Goal: Transaction & Acquisition: Purchase product/service

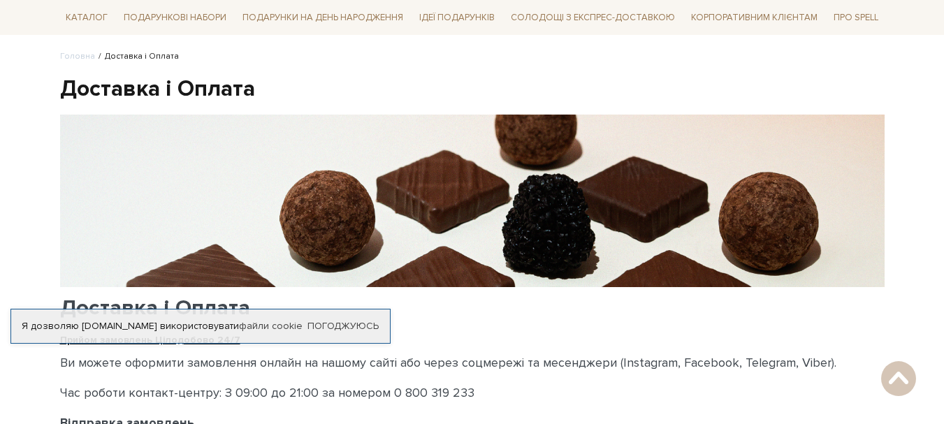
scroll to position [70, 0]
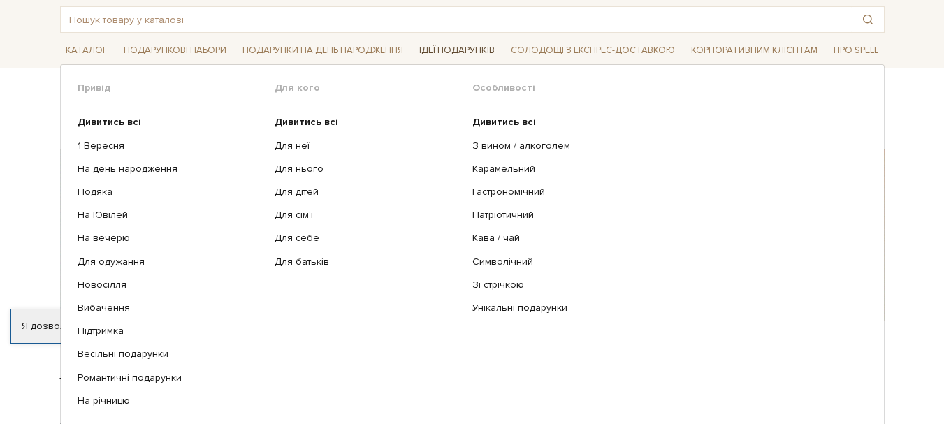
click at [475, 53] on span "Ідеї подарунків" at bounding box center [457, 51] width 87 height 22
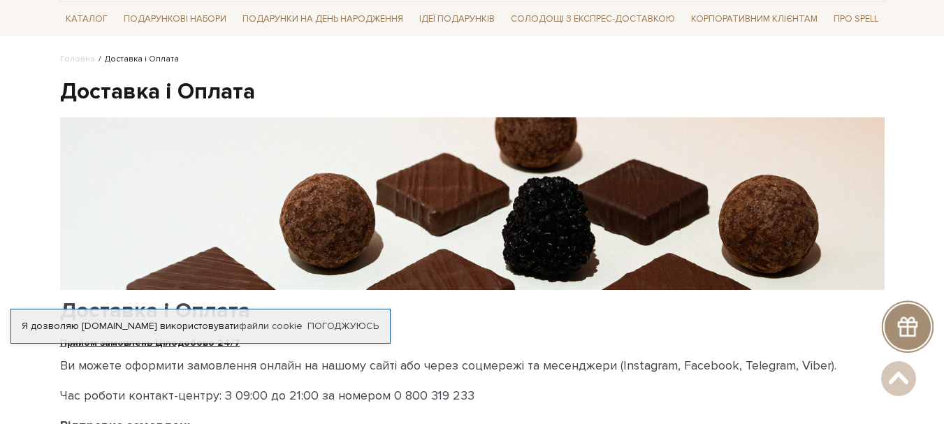
scroll to position [0, 0]
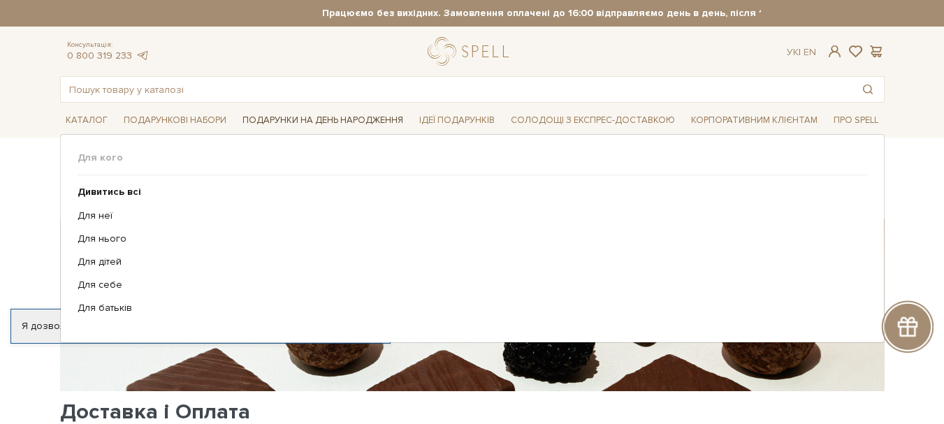
click at [369, 117] on span "Подарунки на День народження" at bounding box center [323, 121] width 172 height 22
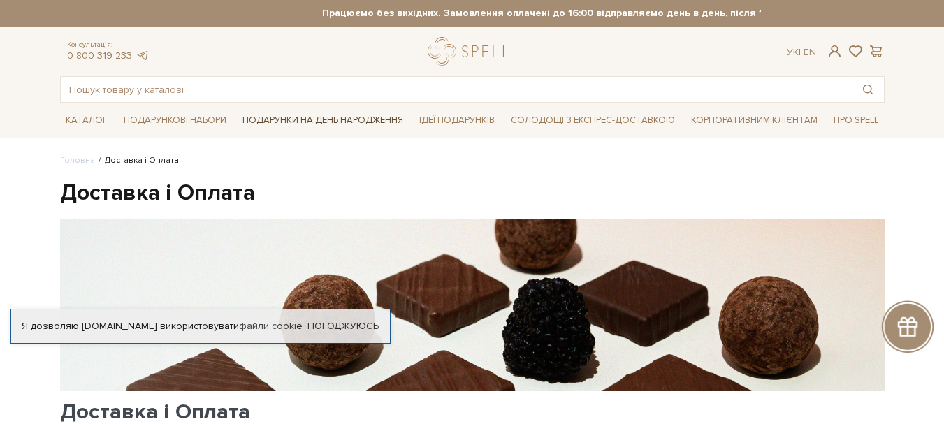
click at [370, 118] on span "Подарунки на День народження" at bounding box center [323, 121] width 172 height 22
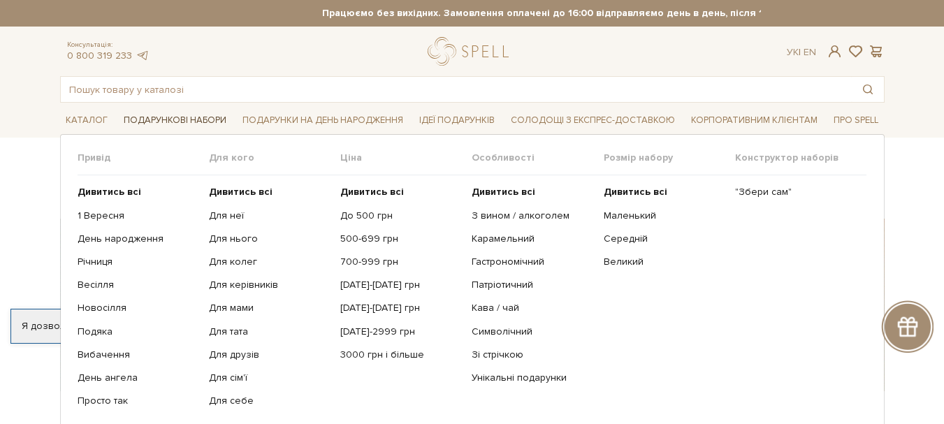
click at [185, 119] on span "Подарункові набори" at bounding box center [175, 121] width 114 height 22
click at [186, 119] on span "Подарункові набори" at bounding box center [175, 121] width 114 height 22
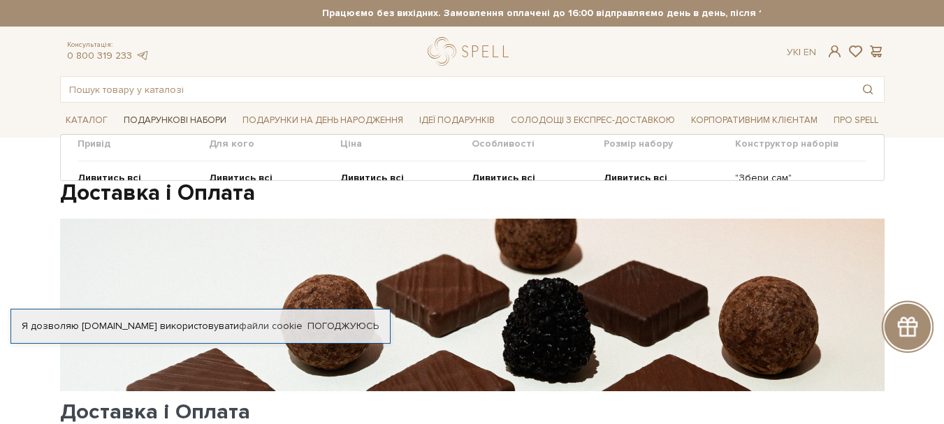
click at [186, 119] on span "Подарункові набори" at bounding box center [175, 121] width 114 height 22
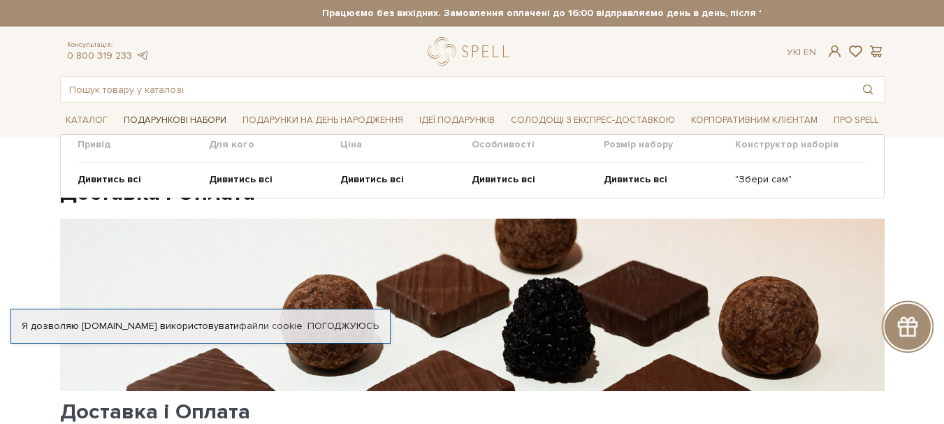
click at [186, 119] on span "Подарункові набори" at bounding box center [175, 121] width 114 height 22
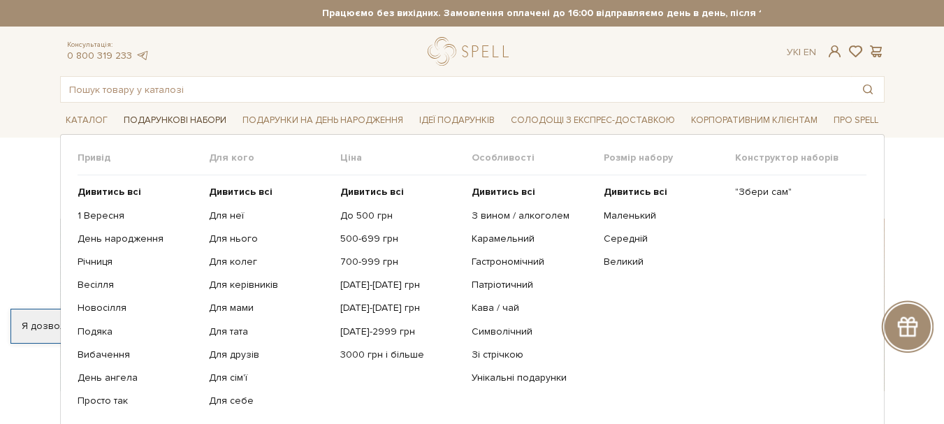
click at [189, 121] on span "Подарункові набори" at bounding box center [175, 121] width 114 height 22
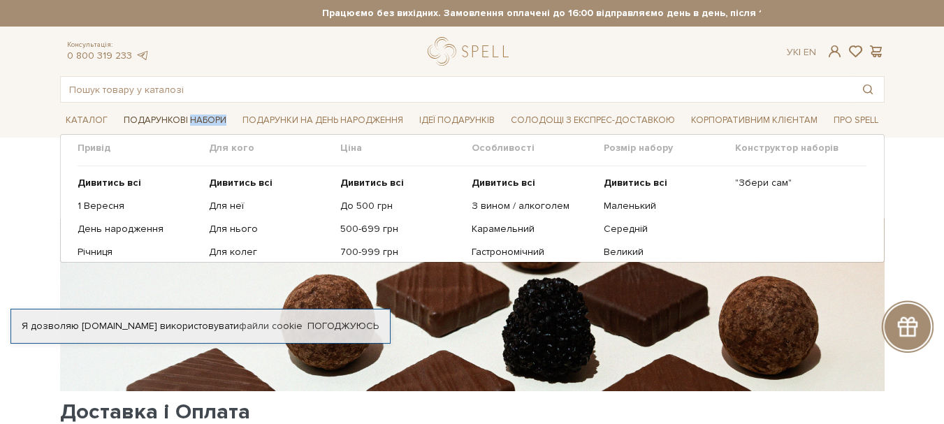
click at [189, 121] on span "Подарункові набори" at bounding box center [175, 121] width 114 height 22
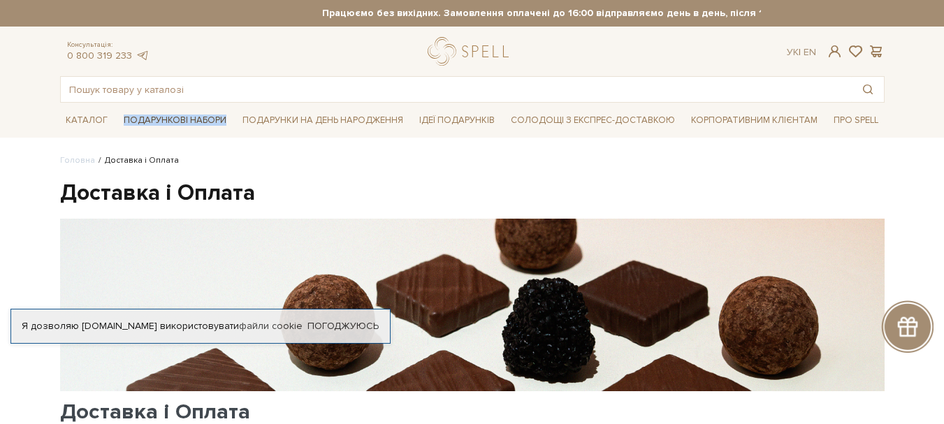
click at [189, 121] on span "Подарункові набори" at bounding box center [175, 121] width 114 height 22
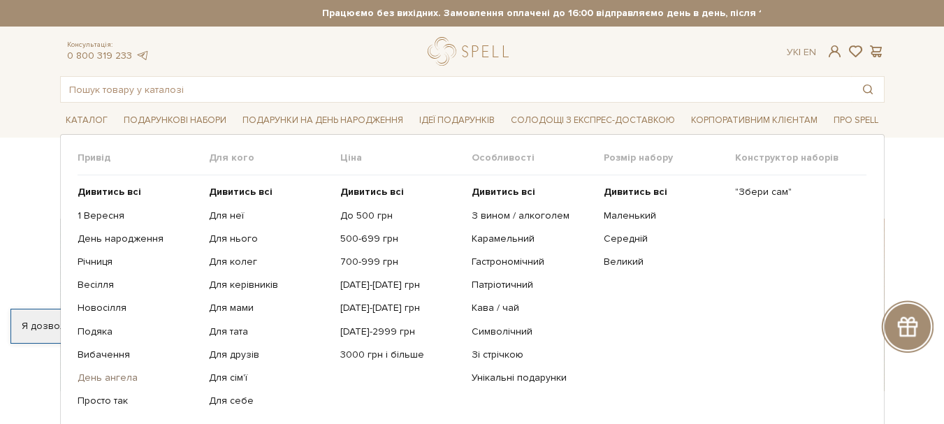
click at [117, 381] on link "День ангела" at bounding box center [138, 378] width 121 height 13
click at [119, 376] on link "День ангела" at bounding box center [138, 378] width 121 height 13
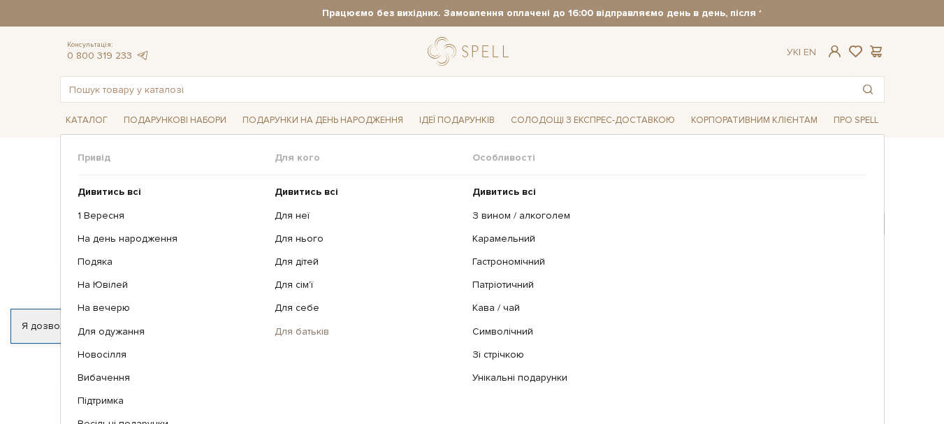
click at [311, 325] on link "Для батьків" at bounding box center [368, 331] width 187 height 13
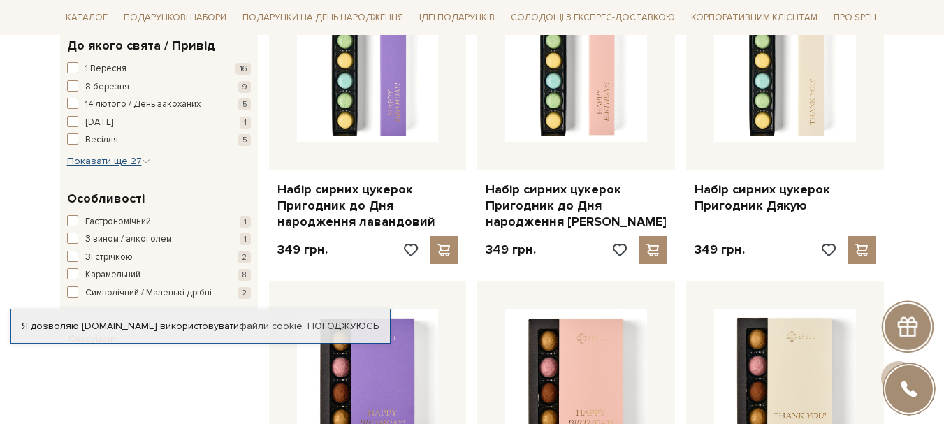
scroll to position [502, 0]
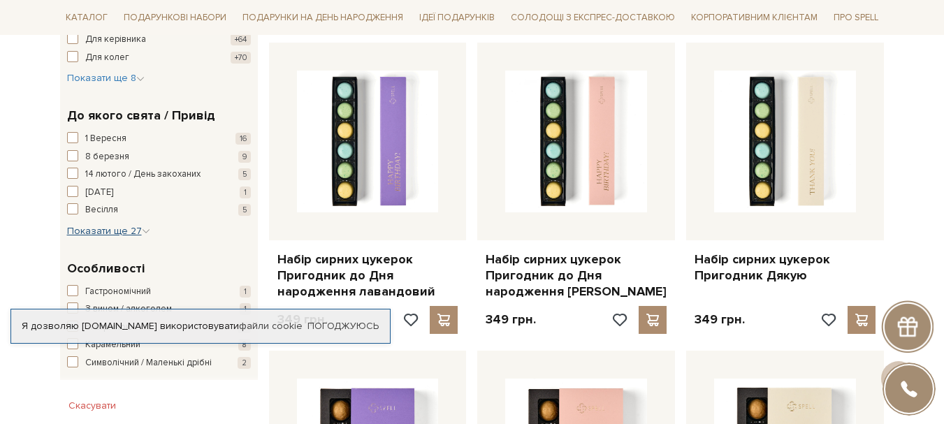
click at [94, 232] on span "Показати ще 27" at bounding box center [108, 231] width 83 height 12
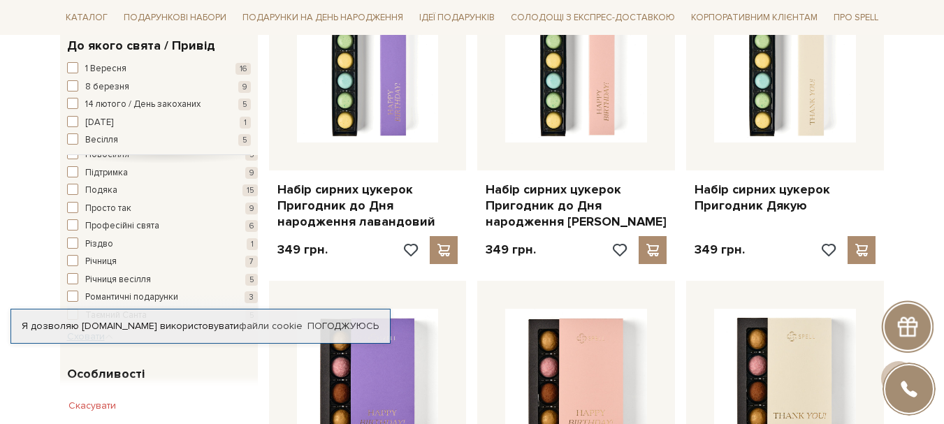
scroll to position [330, 0]
click at [94, 226] on span "Різдво" at bounding box center [99, 227] width 28 height 14
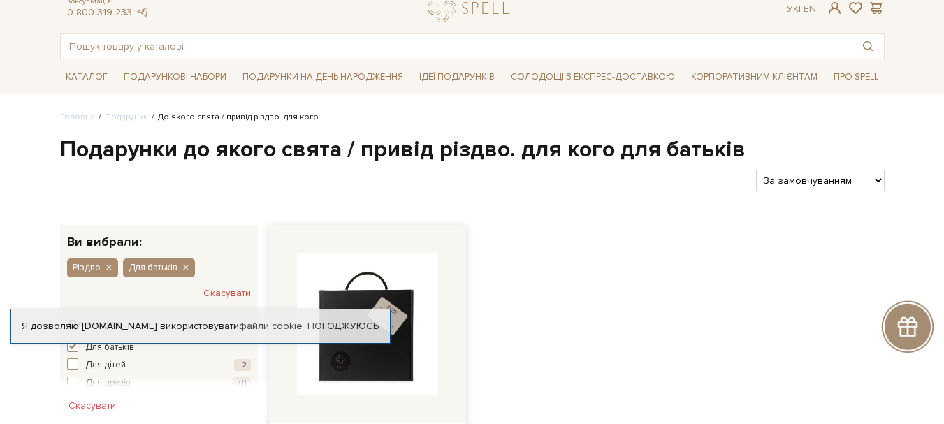
scroll to position [140, 0]
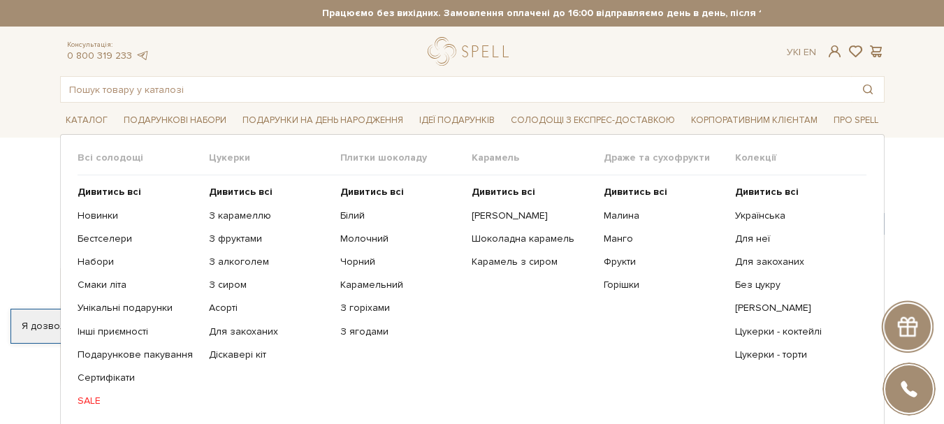
click at [91, 400] on link "SALE" at bounding box center [138, 401] width 121 height 13
click at [753, 281] on link "Без цукру" at bounding box center [795, 285] width 121 height 13
